Goal: Navigation & Orientation: Find specific page/section

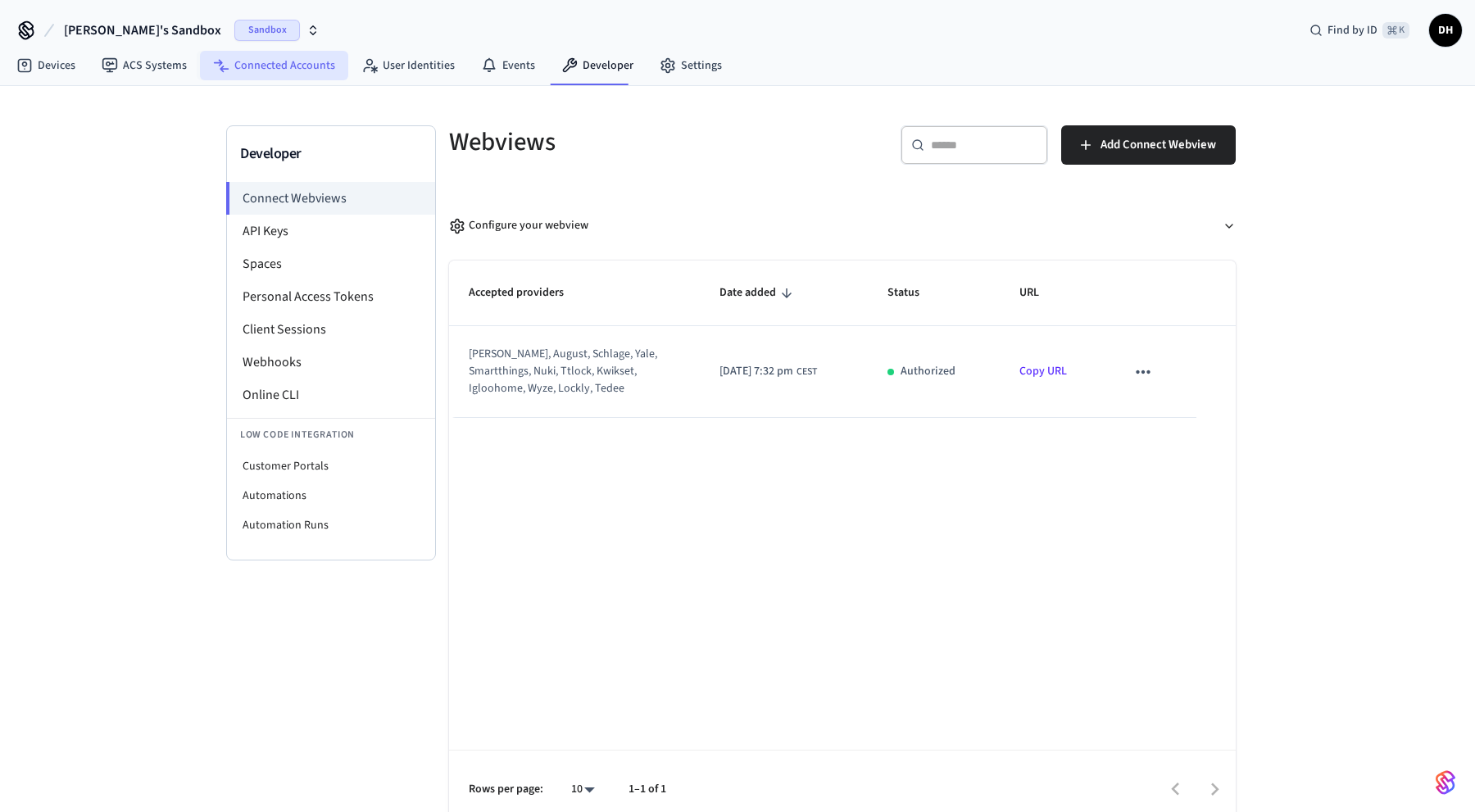
click at [295, 57] on link "Connected Accounts" at bounding box center [274, 66] width 148 height 30
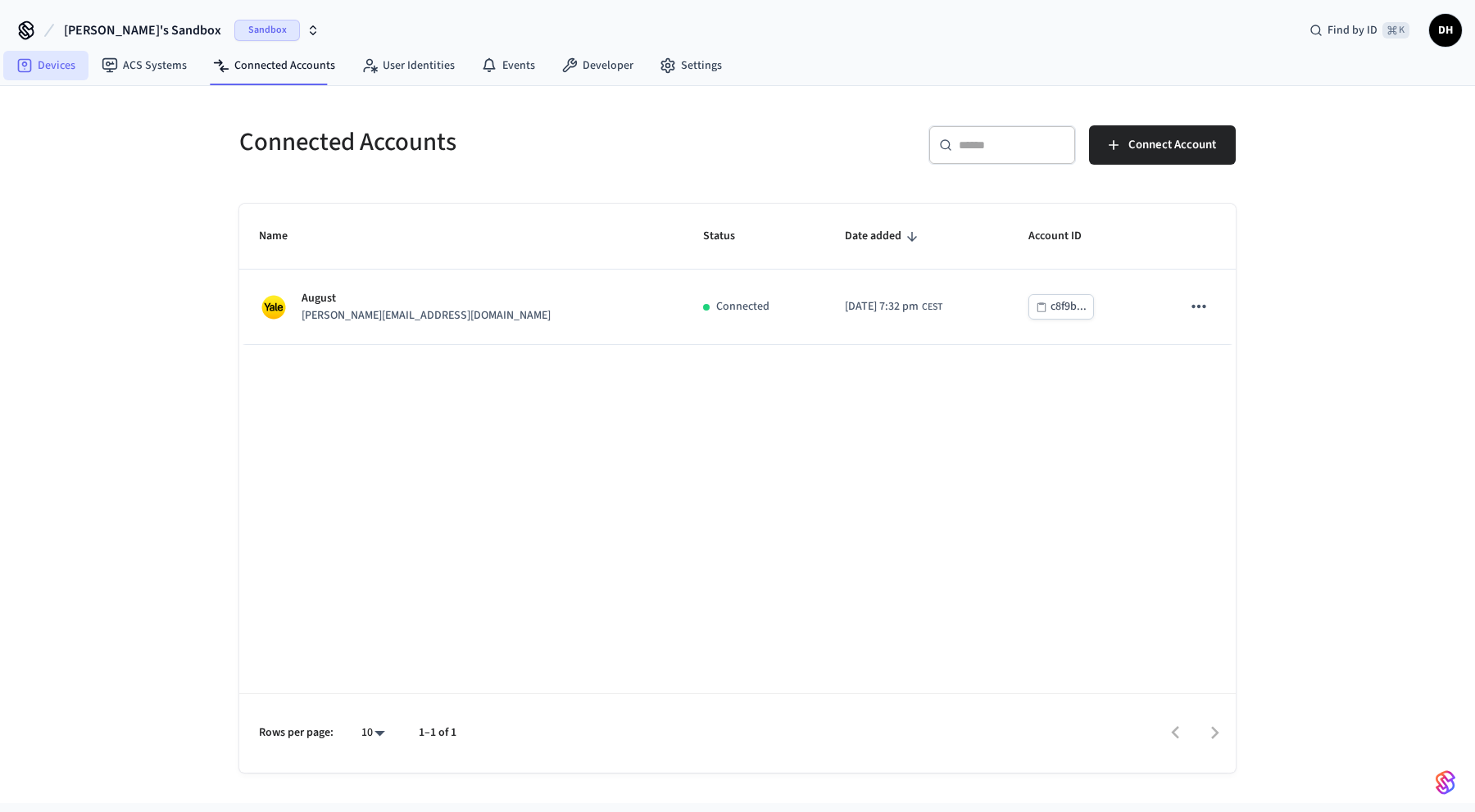
click at [33, 67] on link "Devices" at bounding box center [46, 66] width 85 height 30
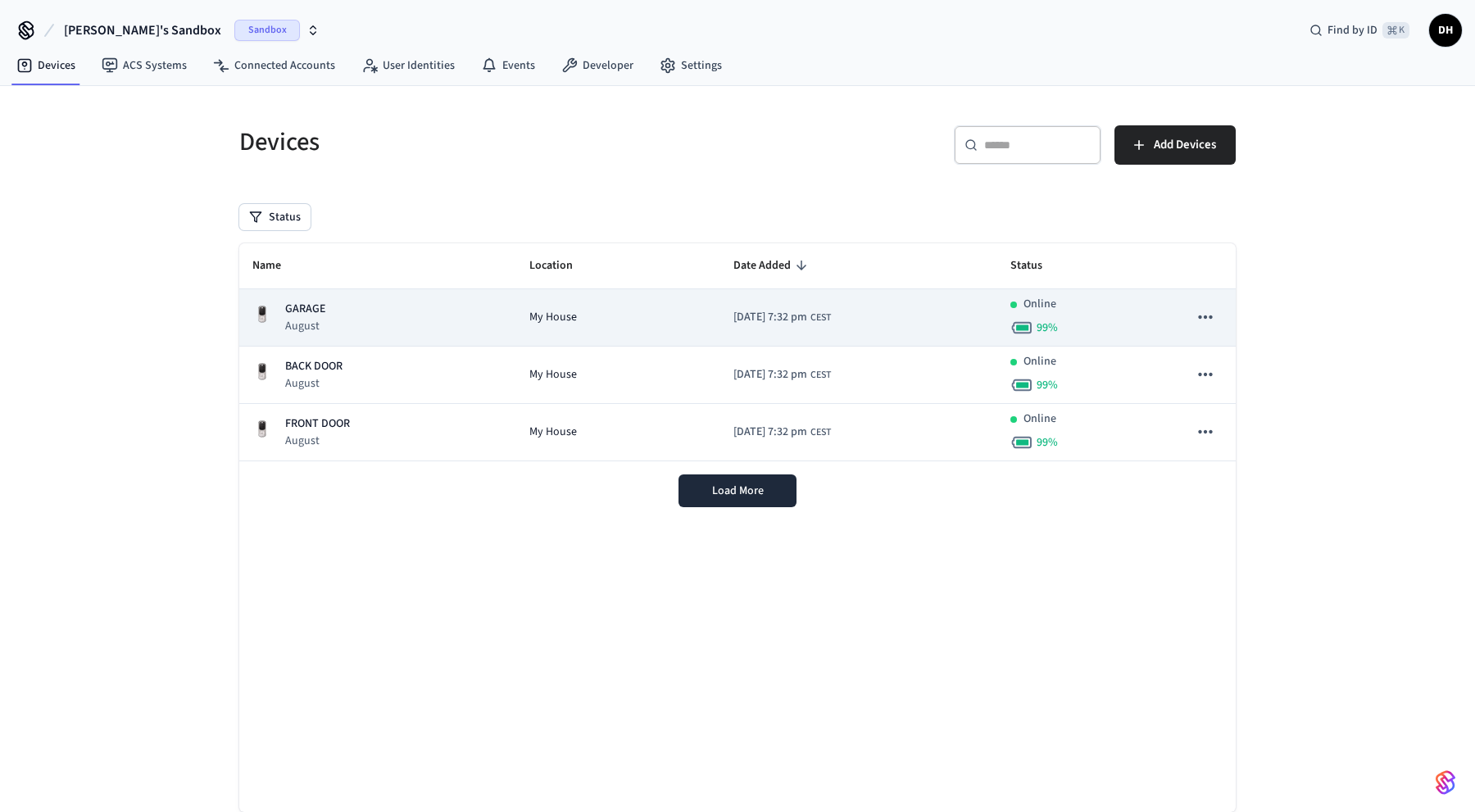
click at [1116, 322] on div "Online 99 %" at bounding box center [1086, 318] width 152 height 43
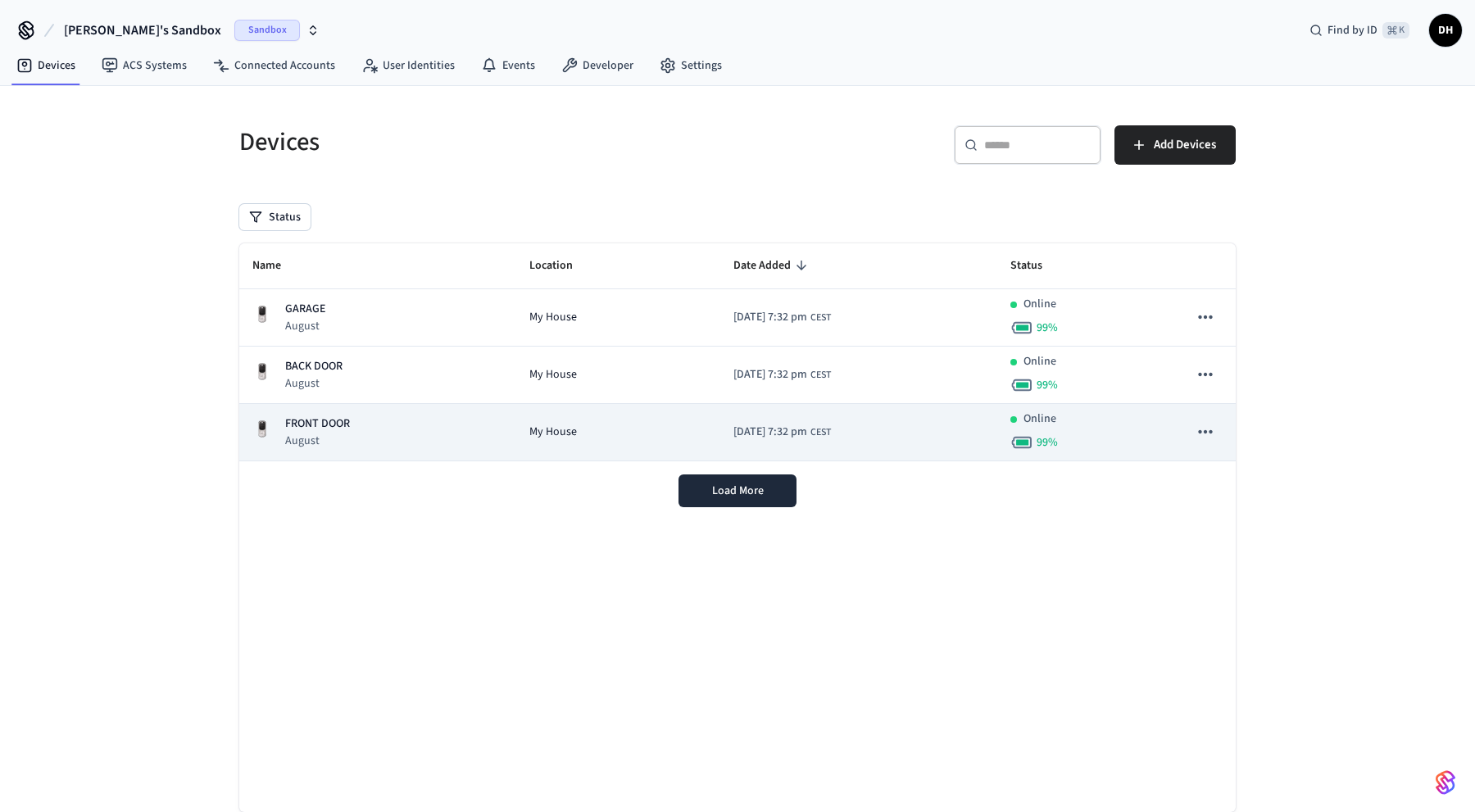
click at [996, 438] on td "[DATE] 7:32 pm CEST" at bounding box center [859, 432] width 277 height 57
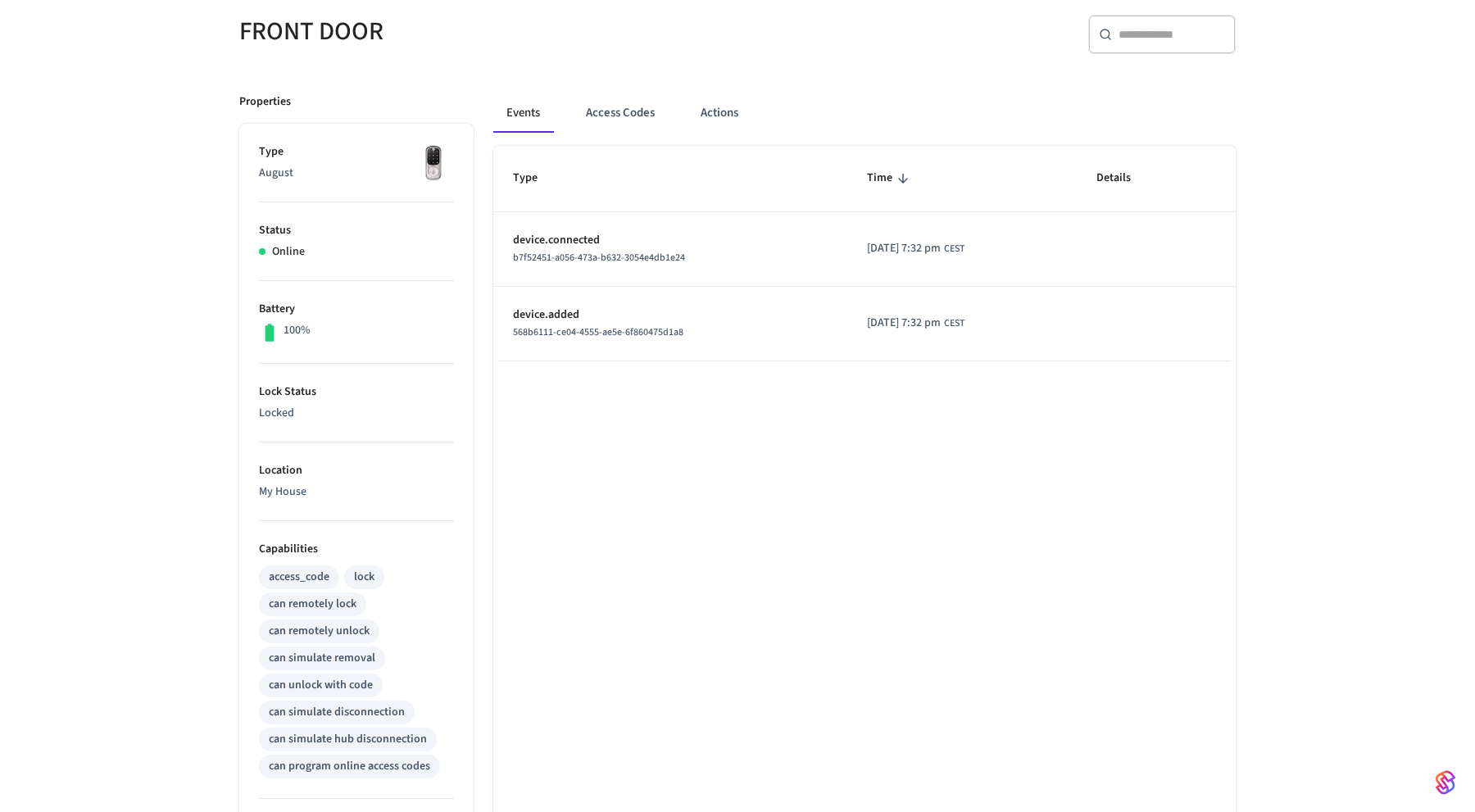
scroll to position [126, 0]
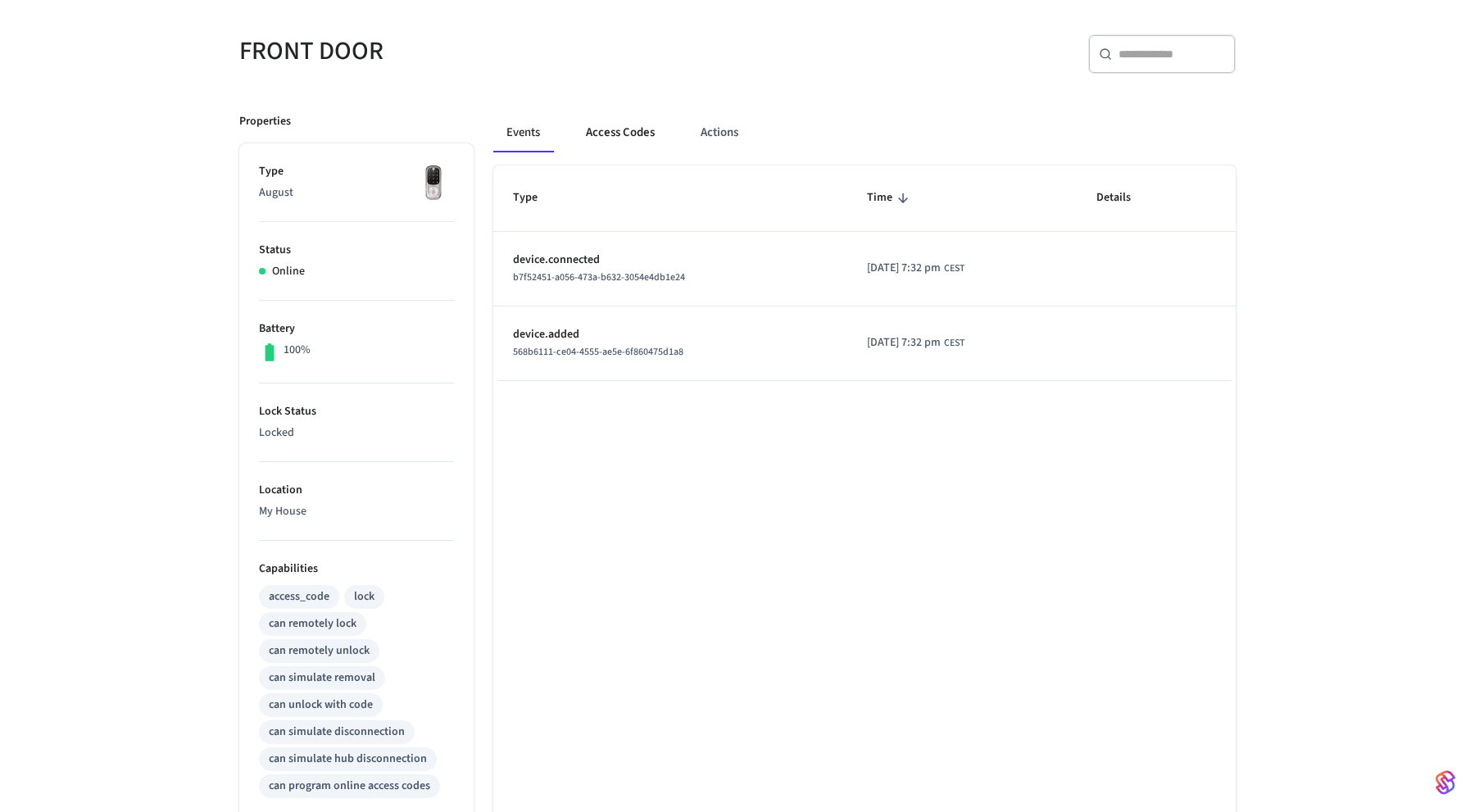
click at [645, 141] on button "Access Codes" at bounding box center [620, 132] width 95 height 39
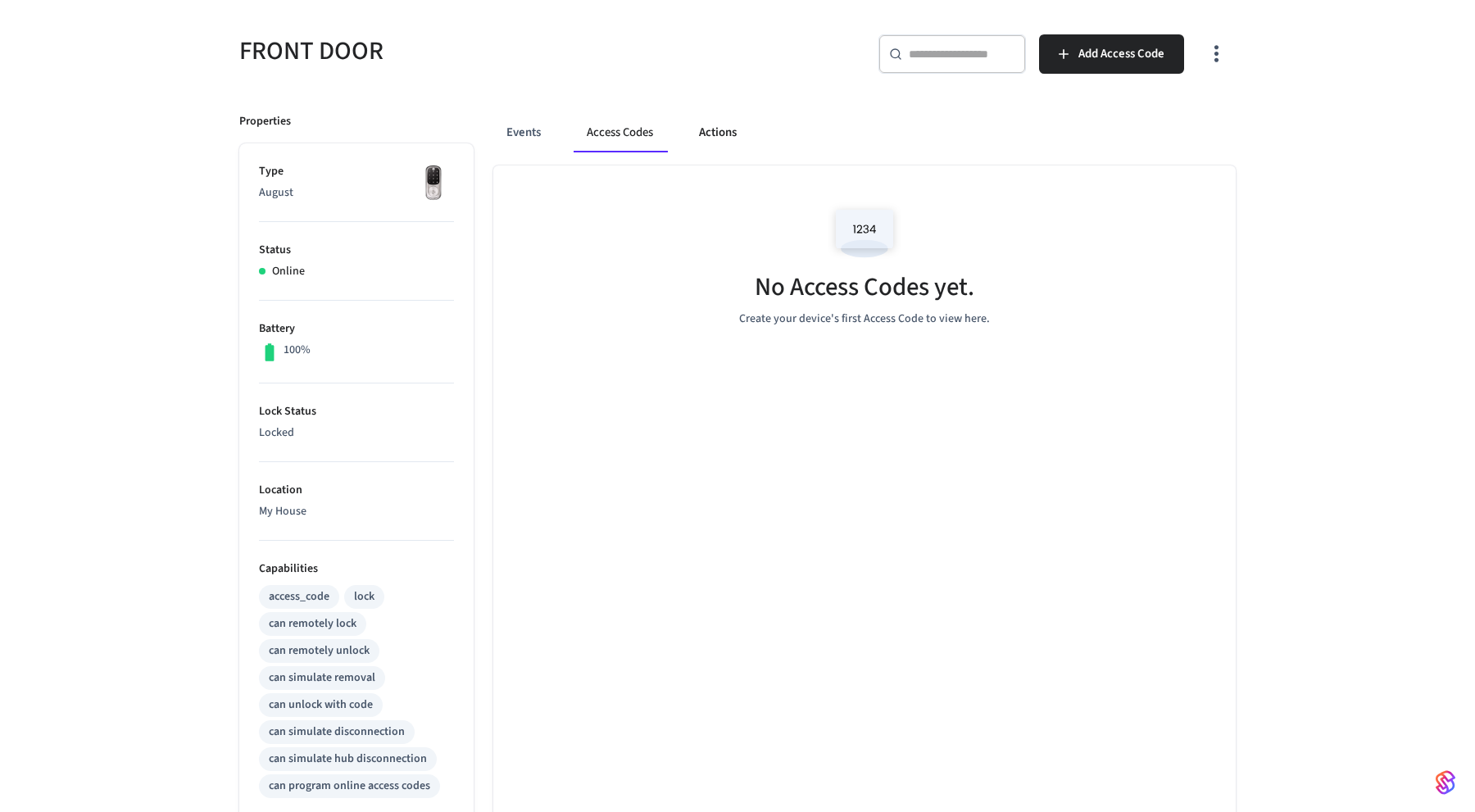
click at [714, 148] on button "Actions" at bounding box center [718, 132] width 64 height 39
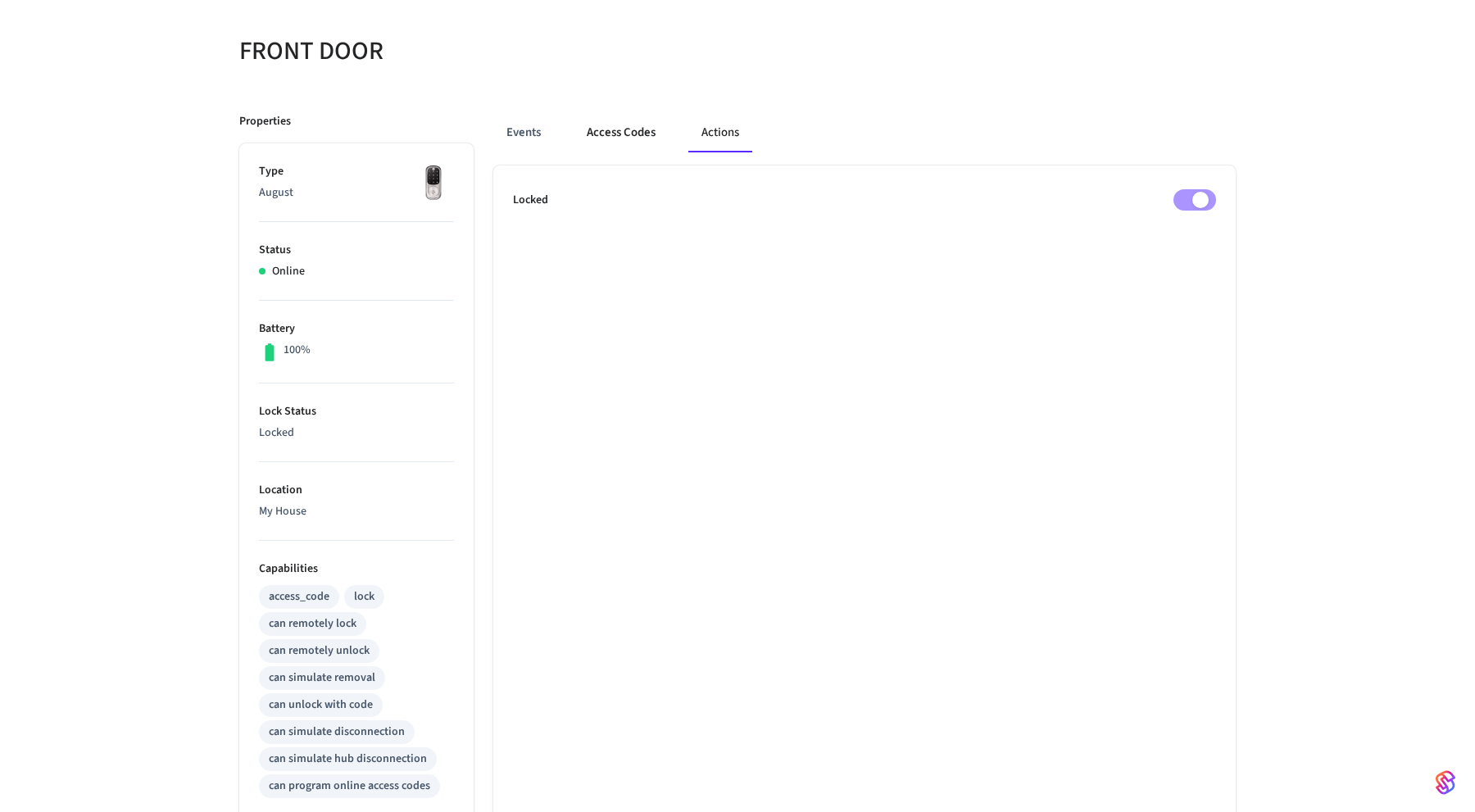
click at [635, 140] on button "Access Codes" at bounding box center [621, 132] width 95 height 39
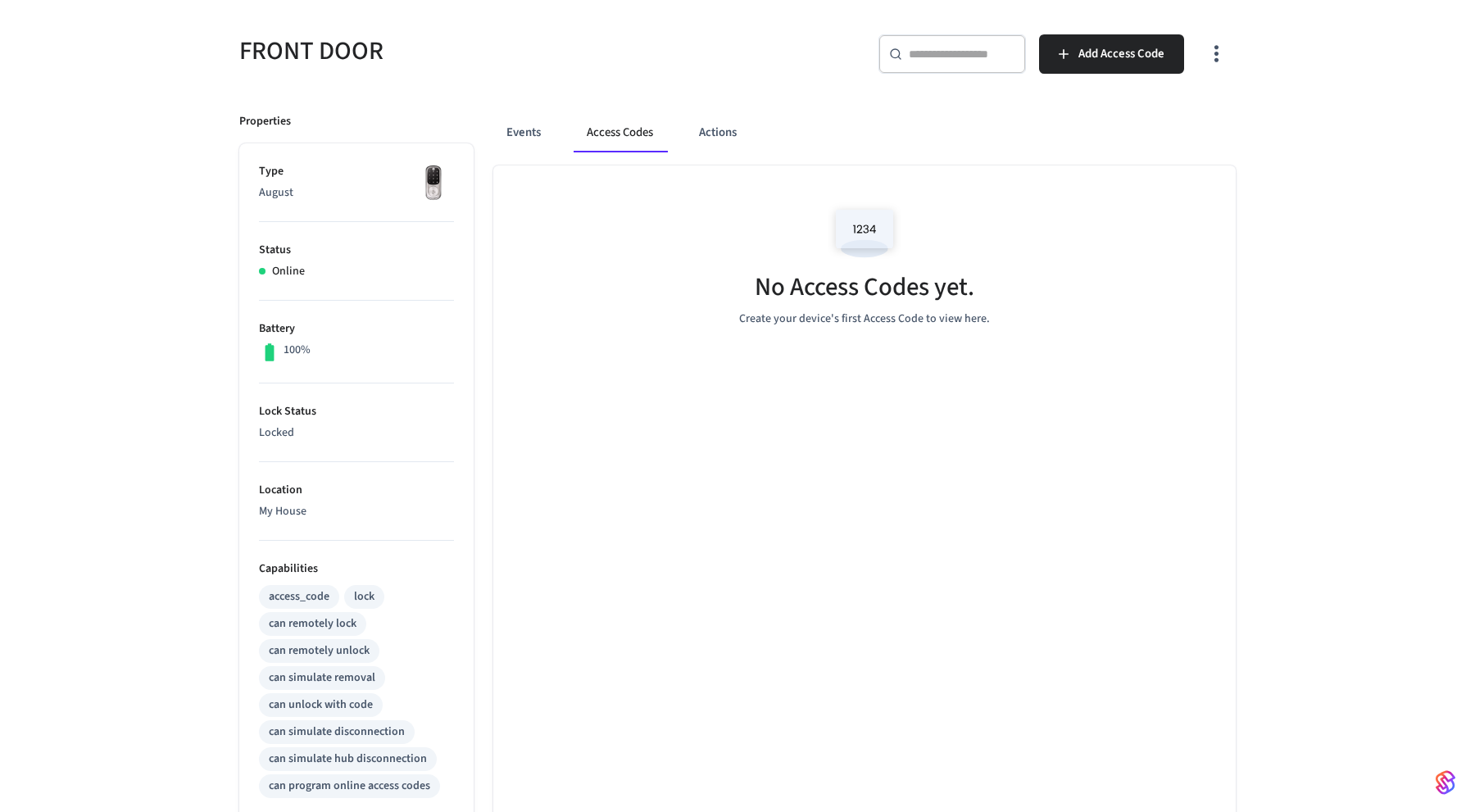
click at [296, 348] on p "100%" at bounding box center [297, 350] width 27 height 17
click at [285, 274] on p "Online" at bounding box center [289, 271] width 33 height 17
click at [278, 192] on p "August" at bounding box center [356, 192] width 195 height 17
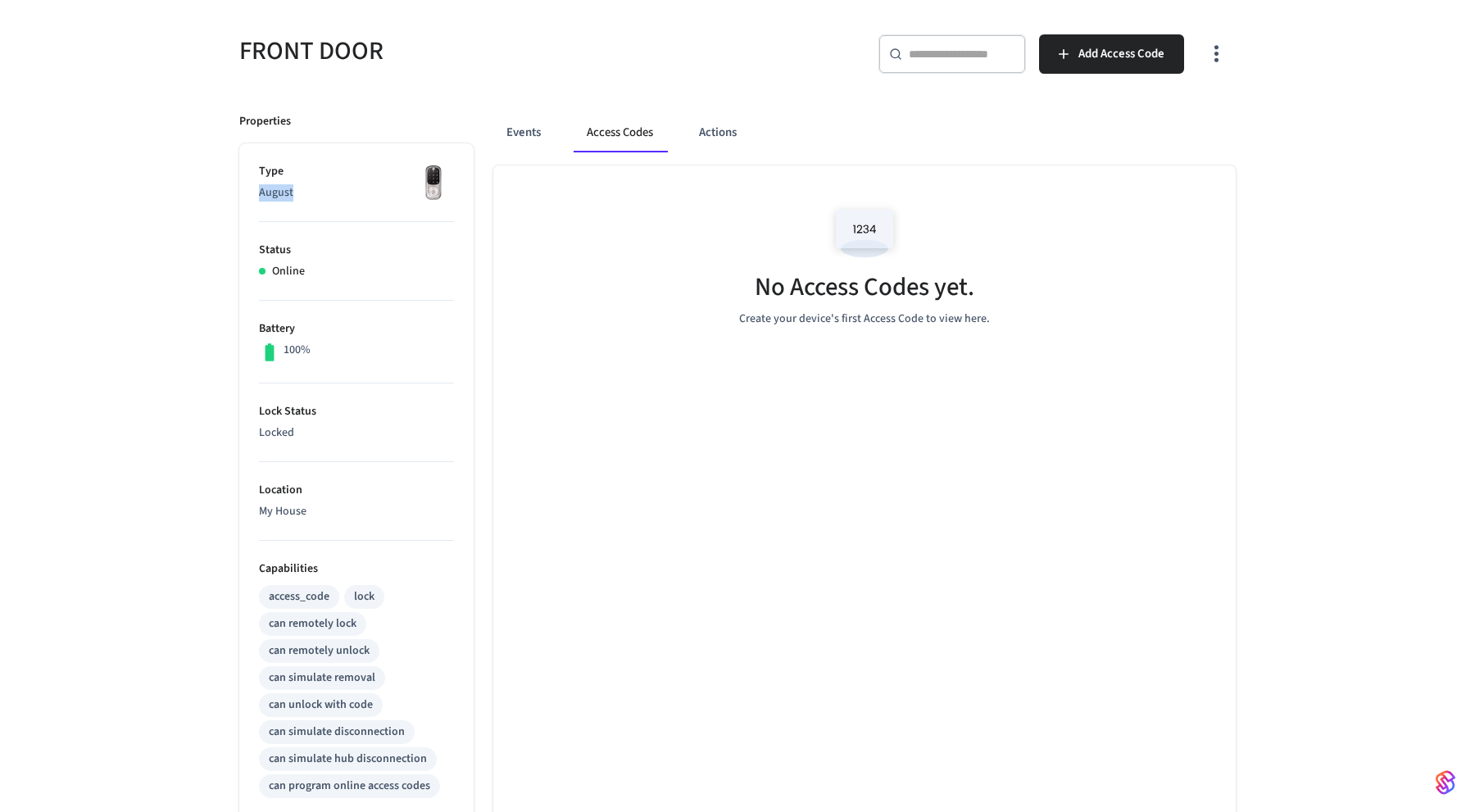
click at [278, 192] on p "August" at bounding box center [356, 192] width 195 height 17
